Goal: Navigation & Orientation: Find specific page/section

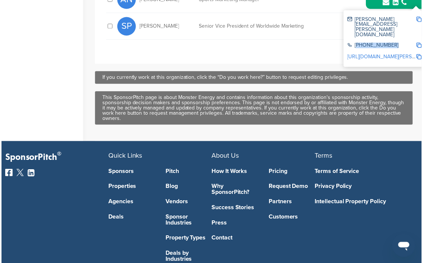
scroll to position [610, 0]
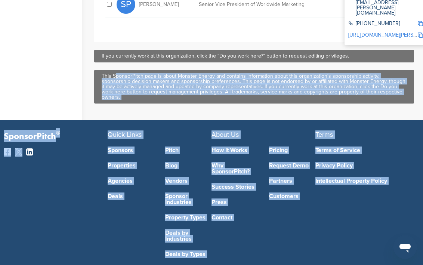
drag, startPoint x: 115, startPoint y: 263, endPoint x: 126, endPoint y: 253, distance: 15.1
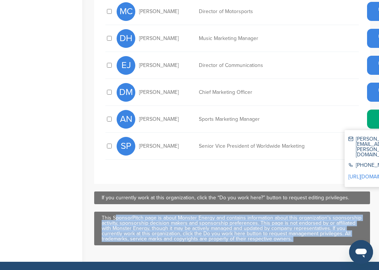
scroll to position [469, 0]
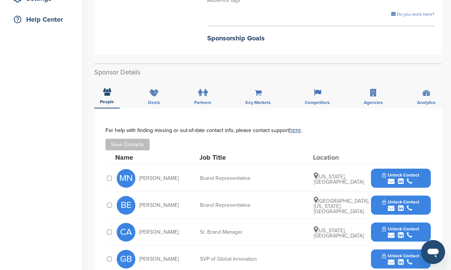
scroll to position [168, 0]
